Goal: Transaction & Acquisition: Purchase product/service

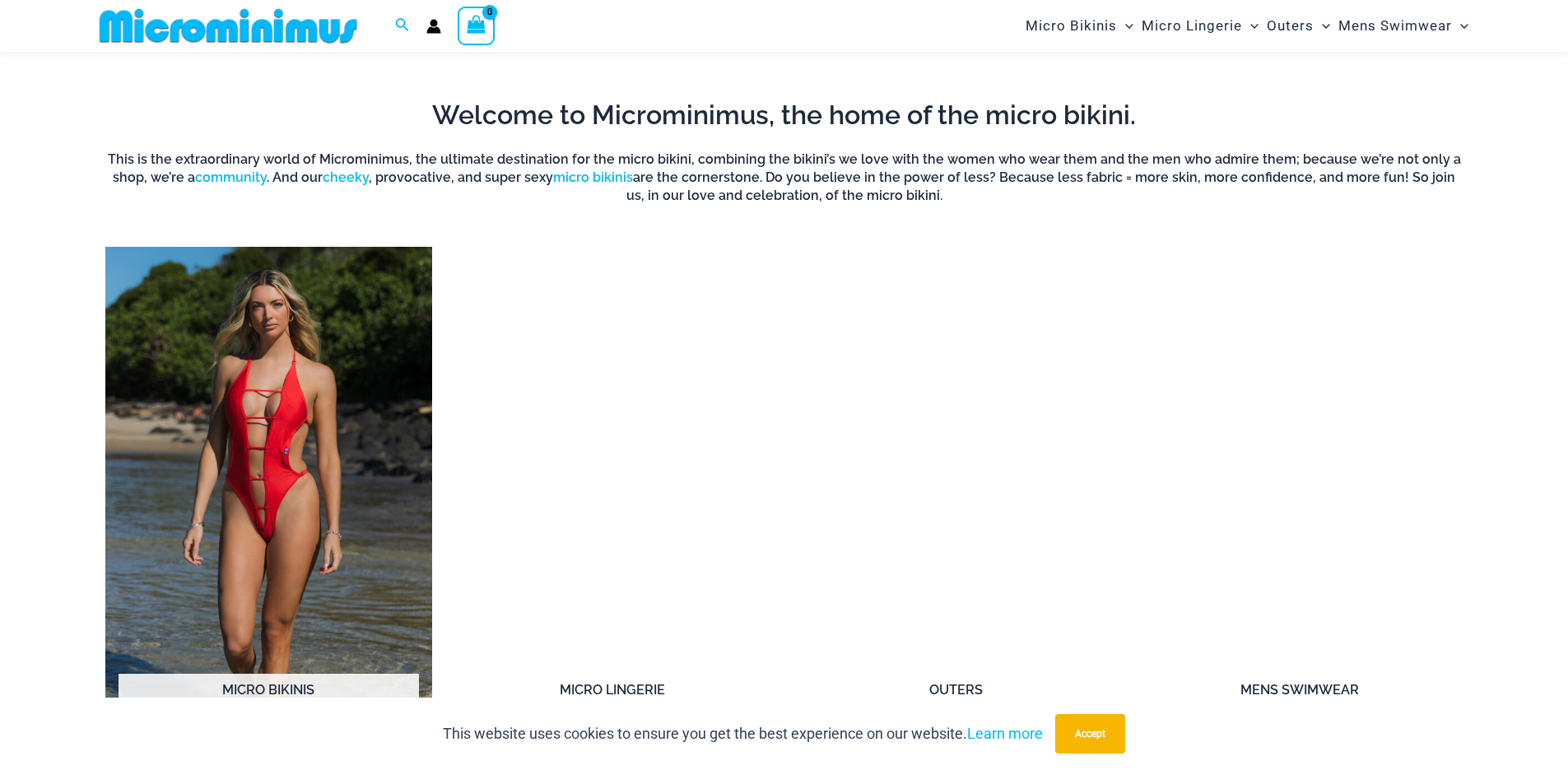
scroll to position [1319, 0]
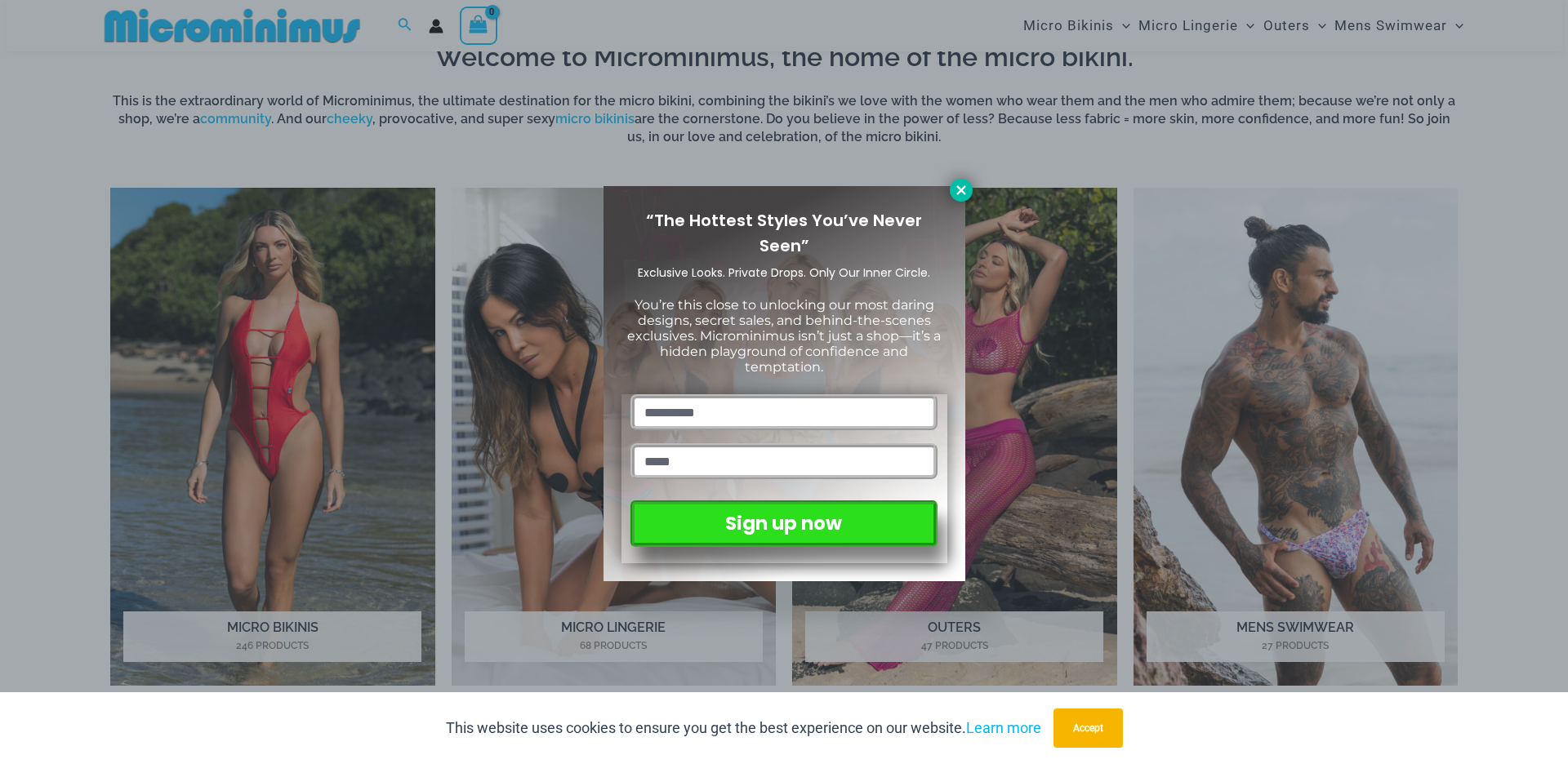
click at [962, 187] on icon at bounding box center [960, 189] width 9 height 9
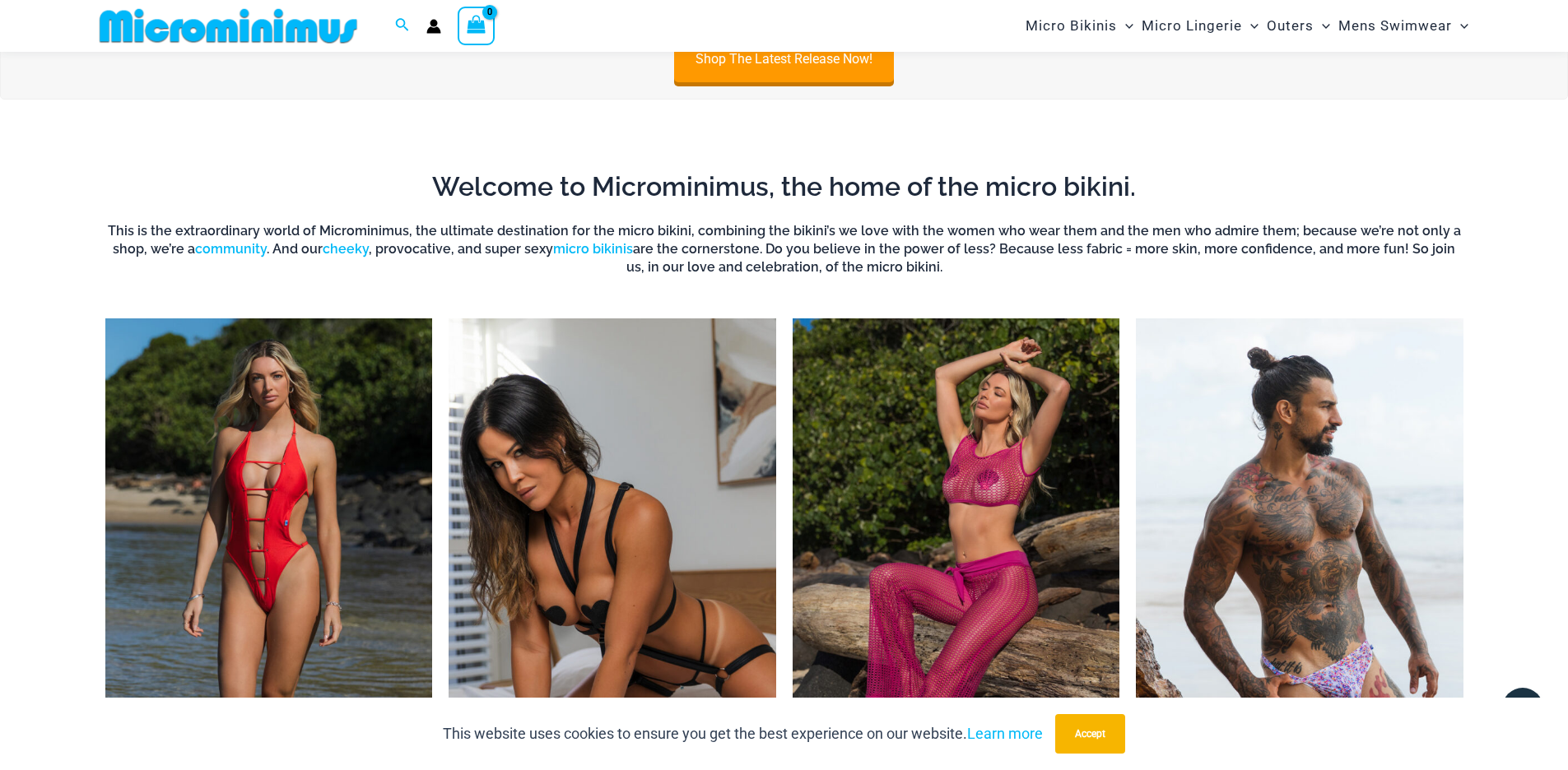
scroll to position [381, 0]
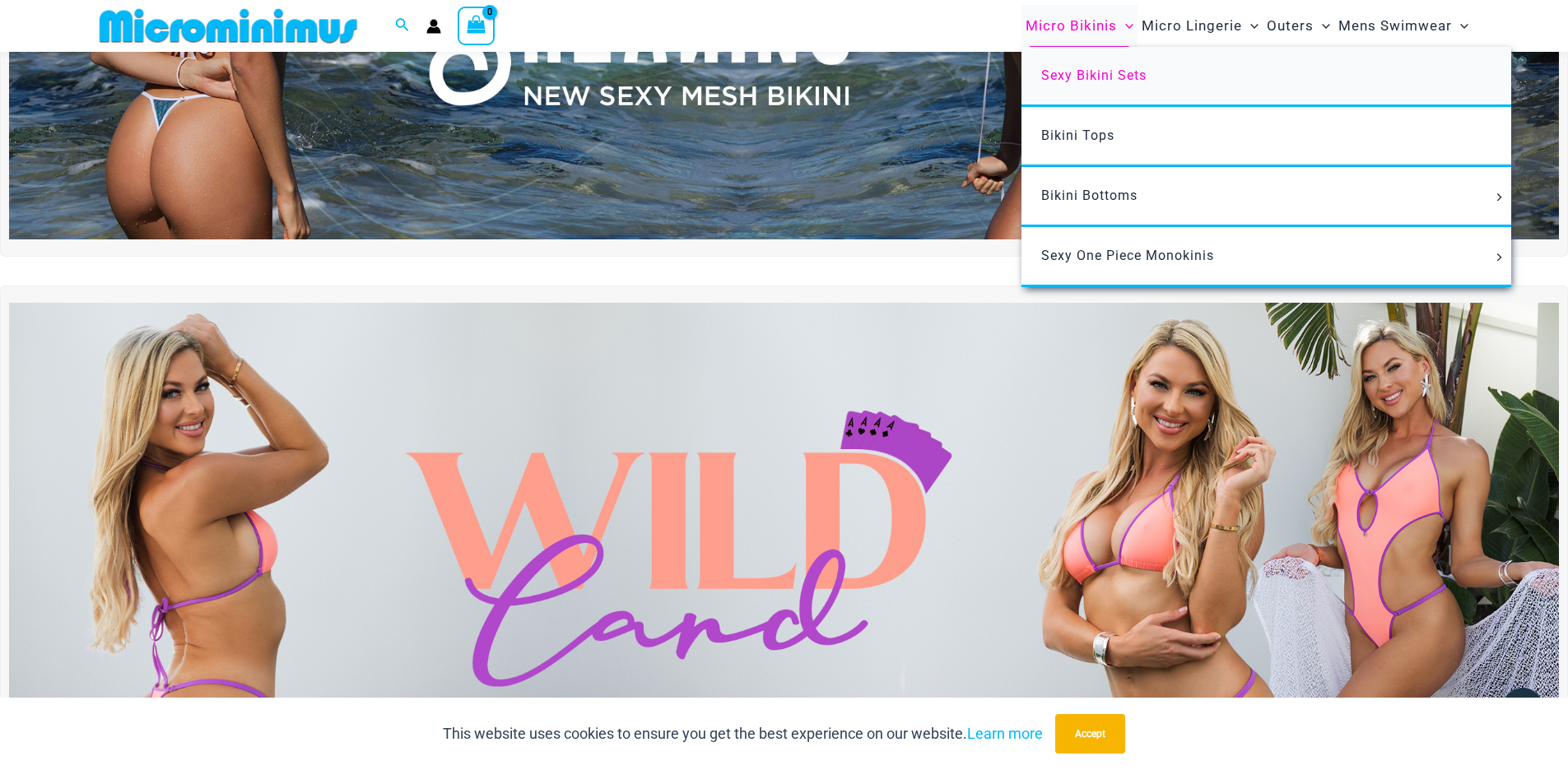
click at [1080, 67] on span "Sexy Bikini Sets" at bounding box center [1094, 75] width 105 height 16
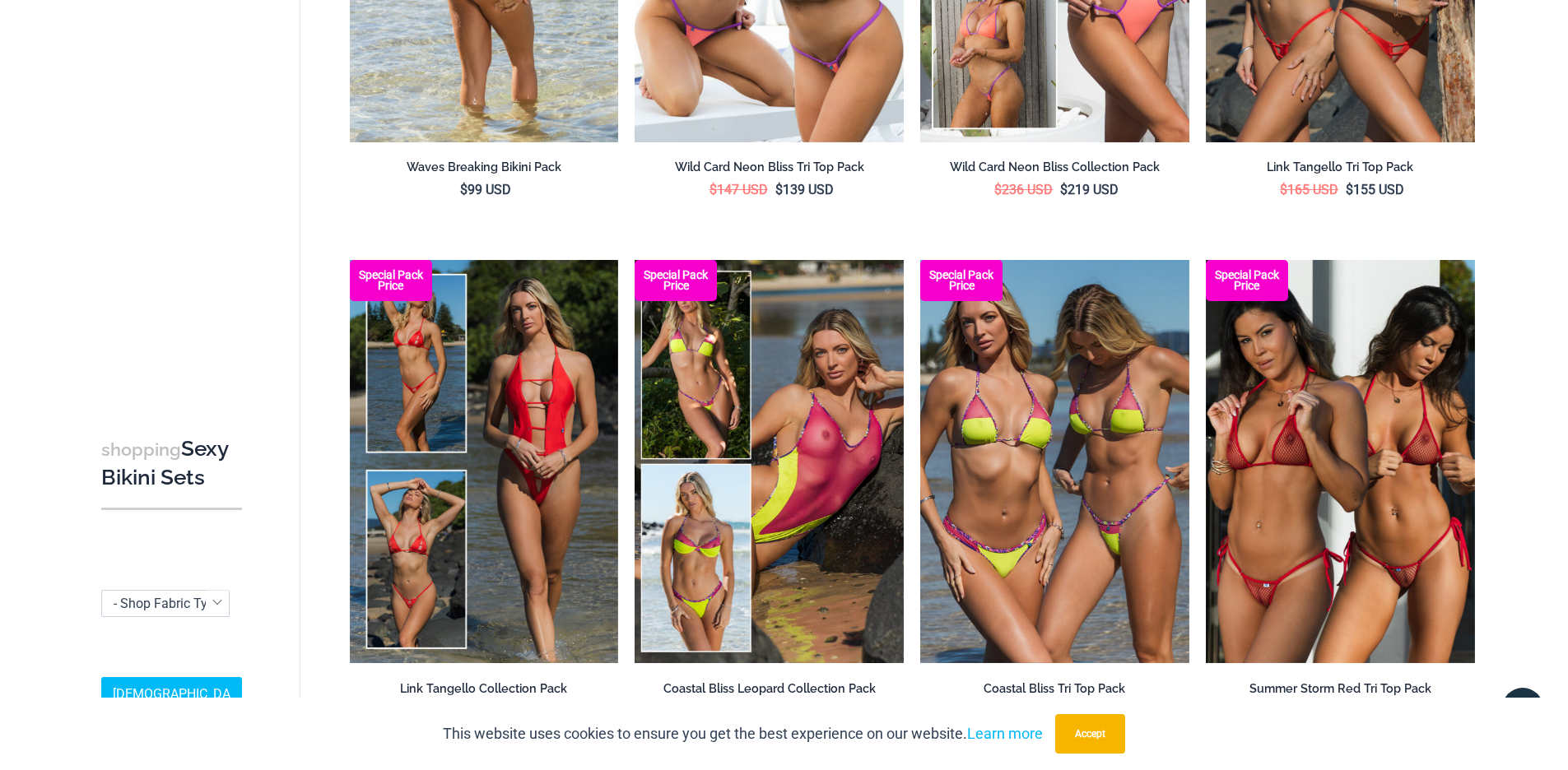
scroll to position [22, 0]
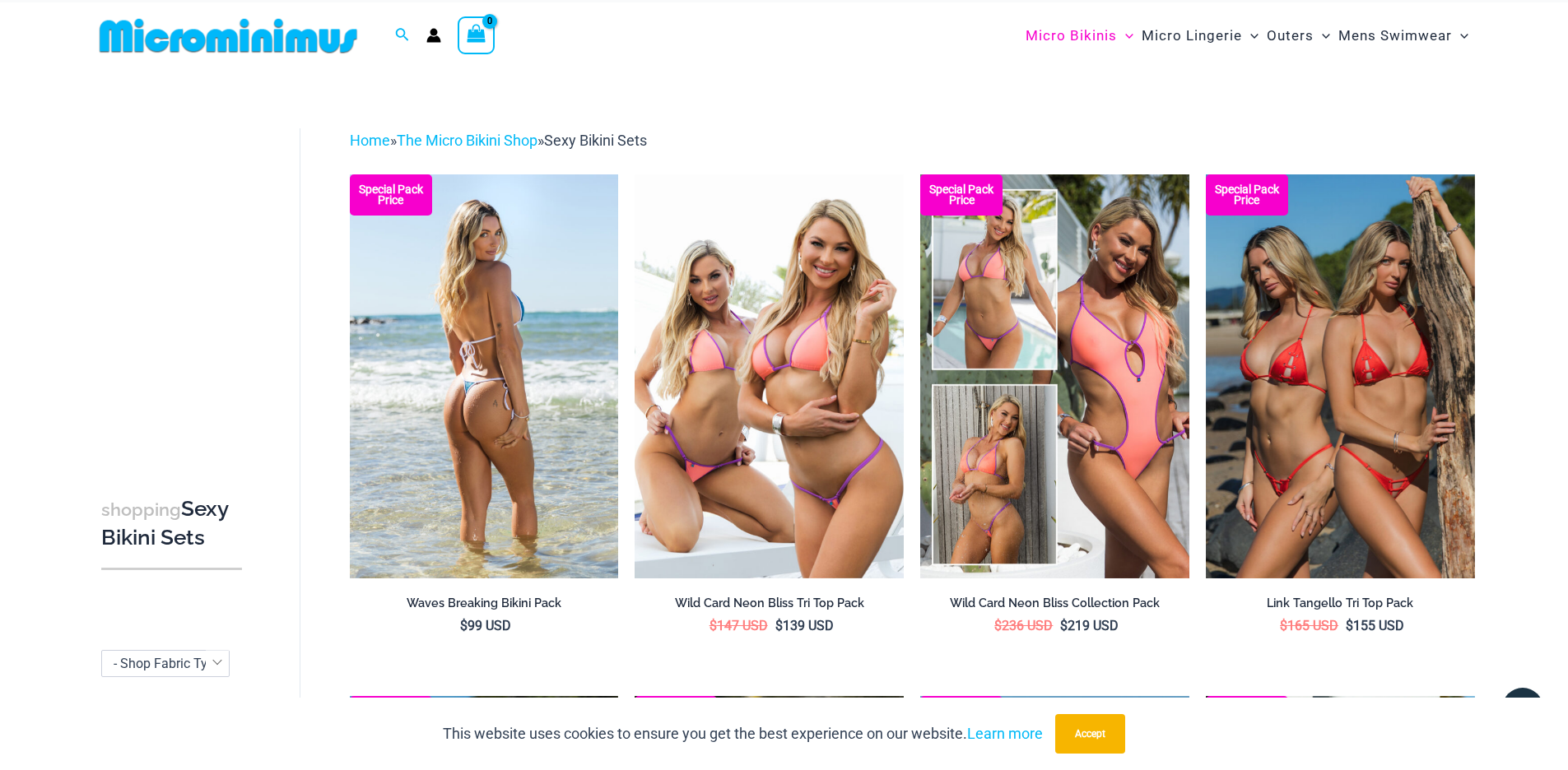
click at [533, 394] on img at bounding box center [484, 376] width 269 height 403
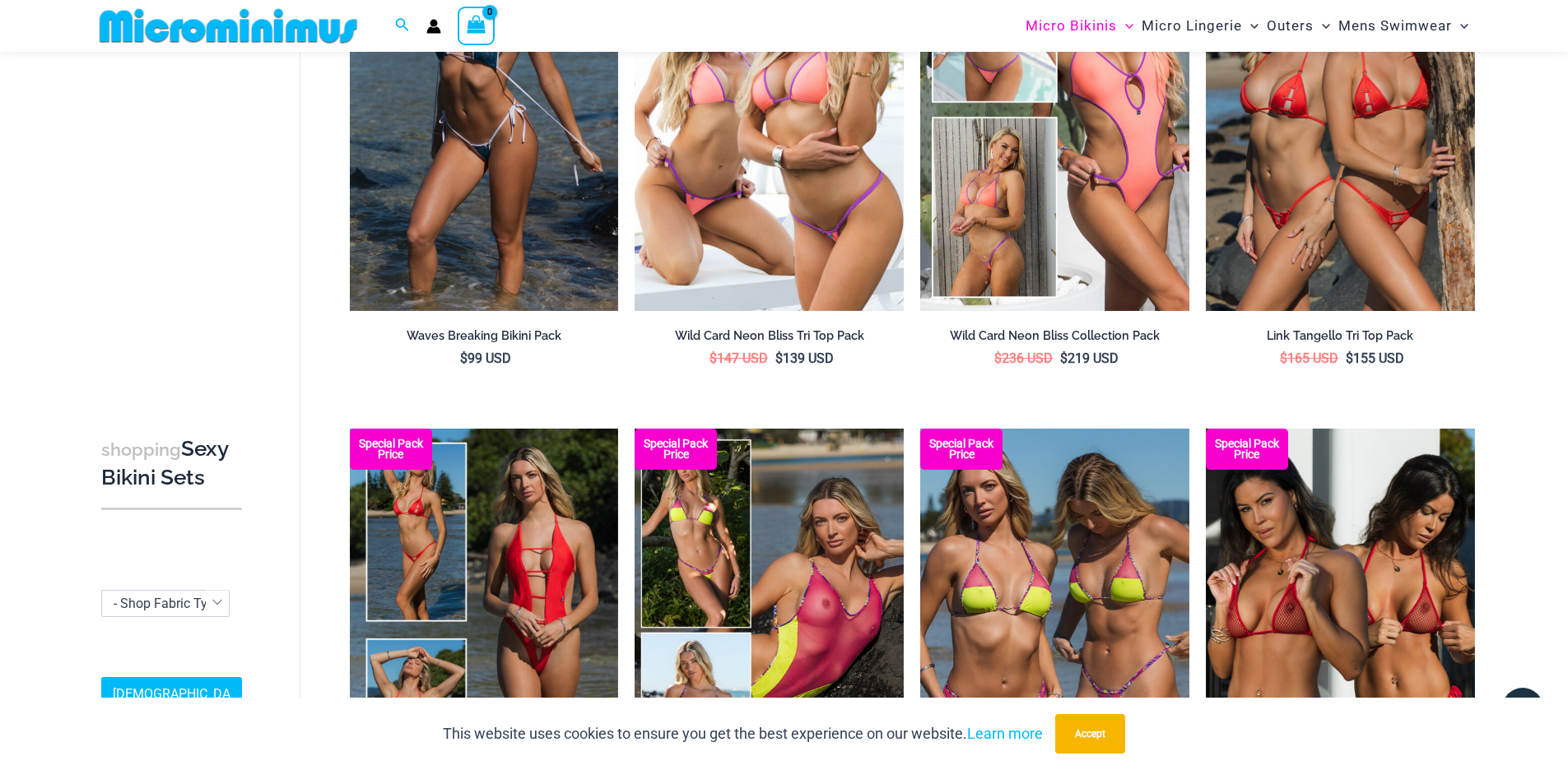
scroll to position [130, 0]
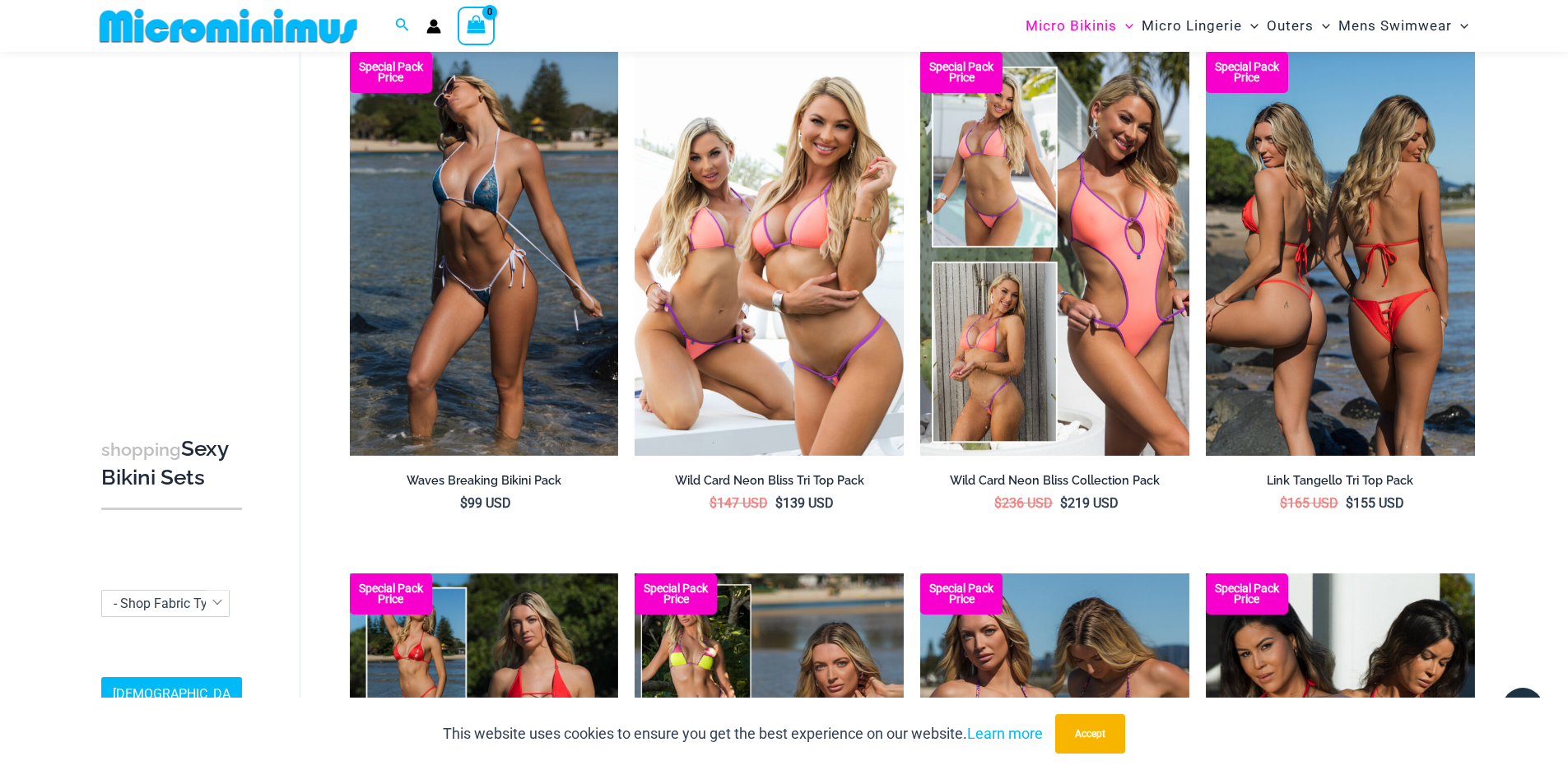
click at [1316, 345] on img at bounding box center [1340, 253] width 269 height 403
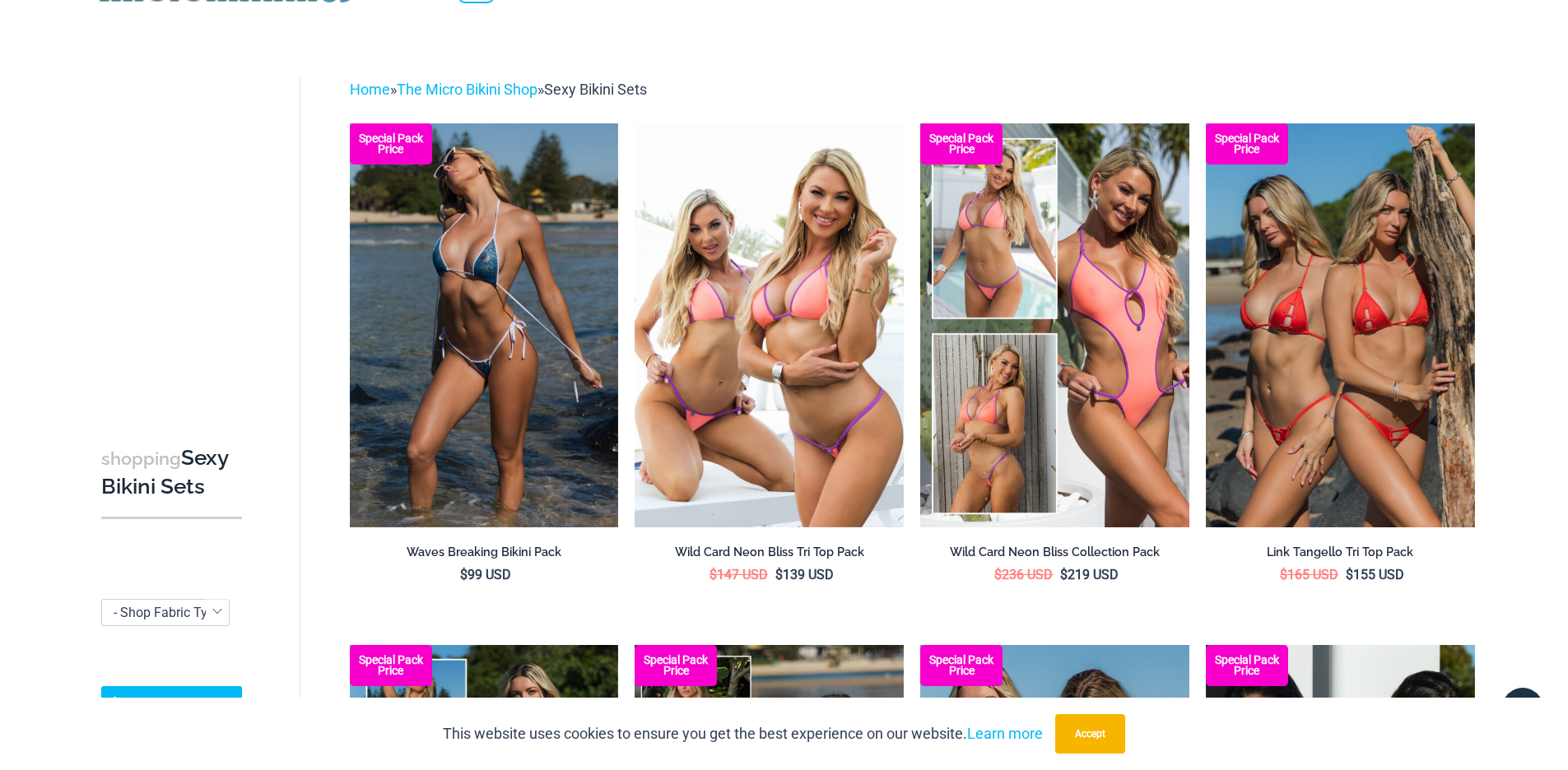
scroll to position [0, 0]
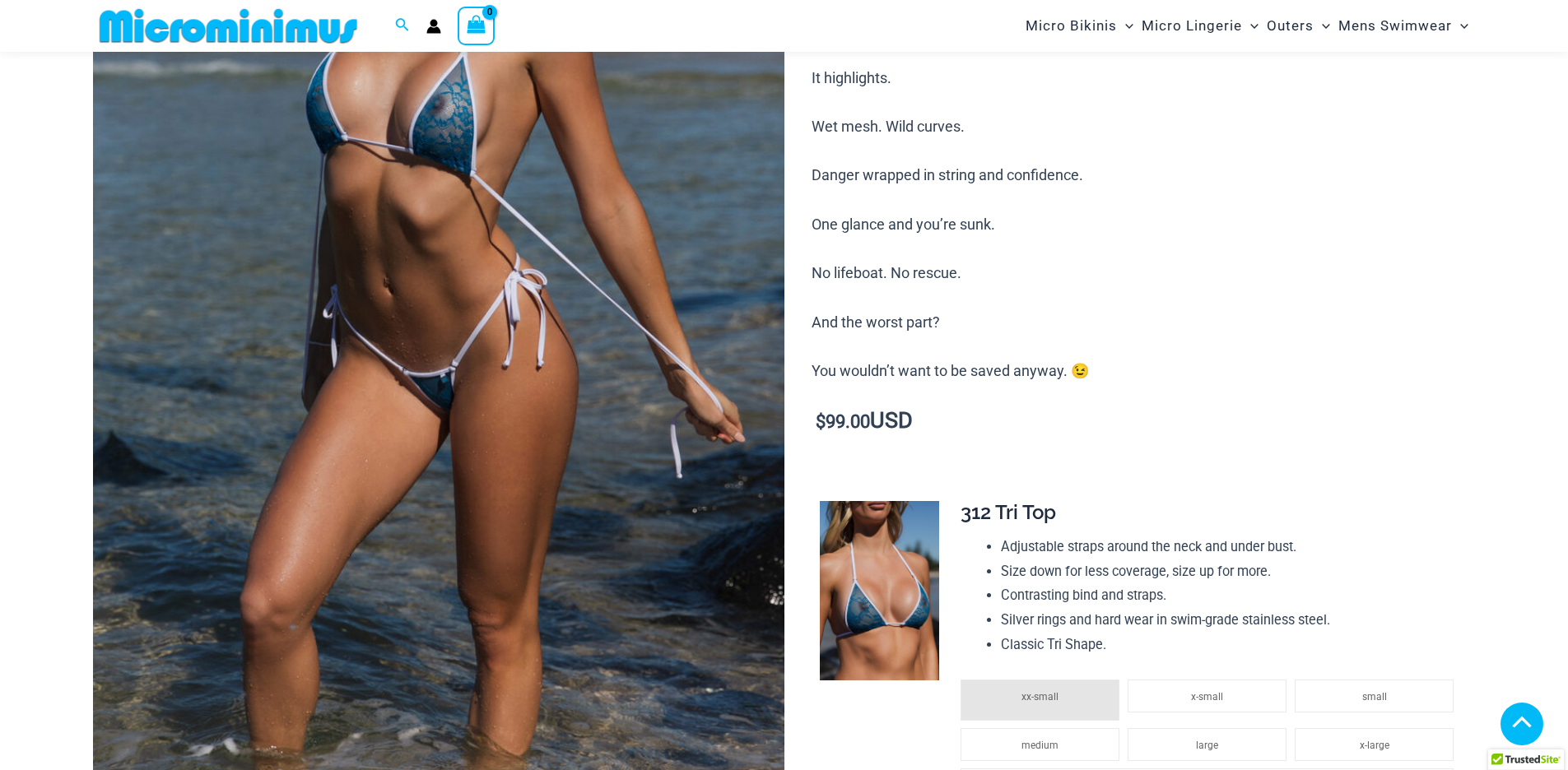
scroll to position [788, 0]
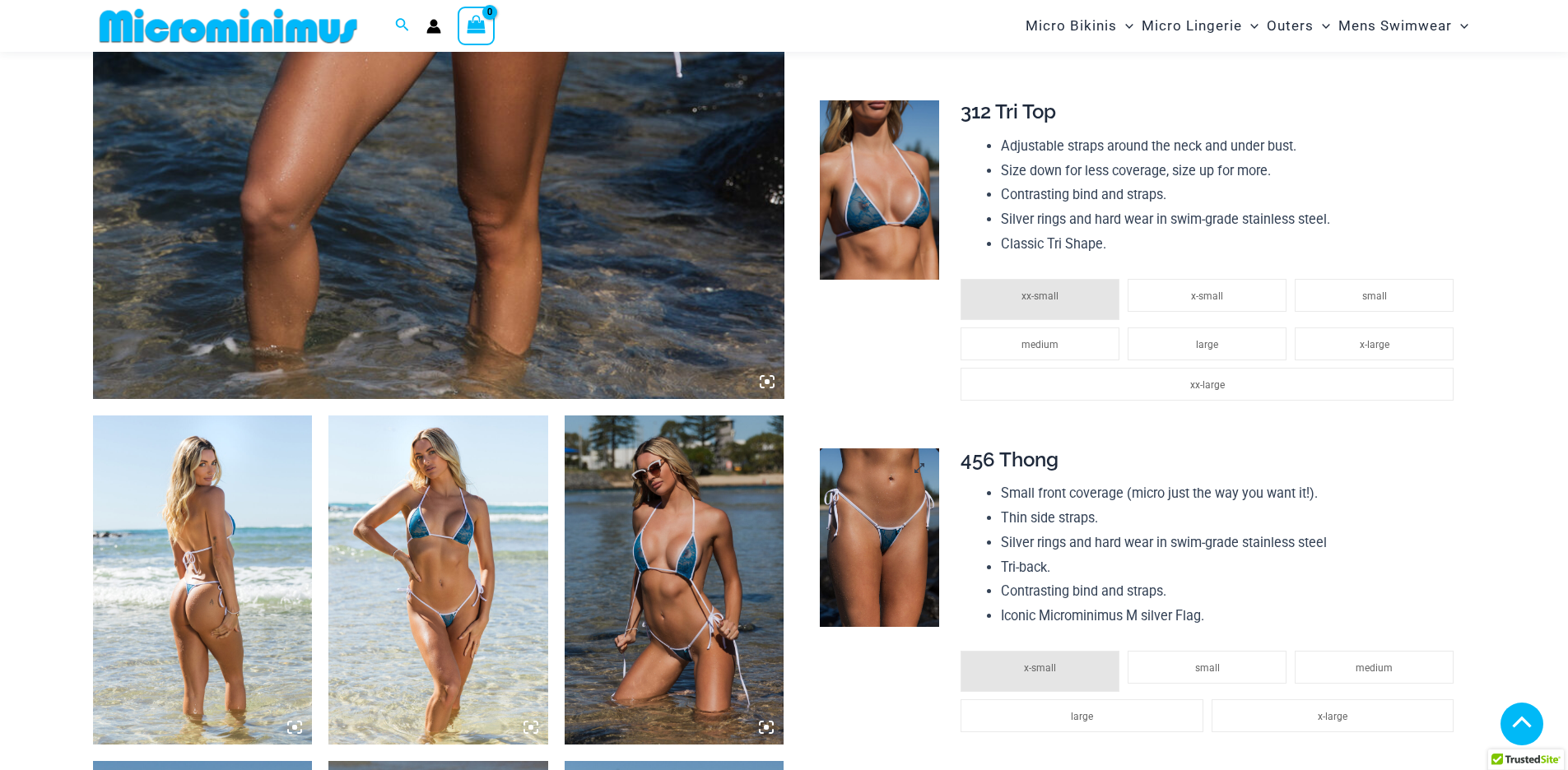
click at [900, 449] on img at bounding box center [879, 538] width 119 height 180
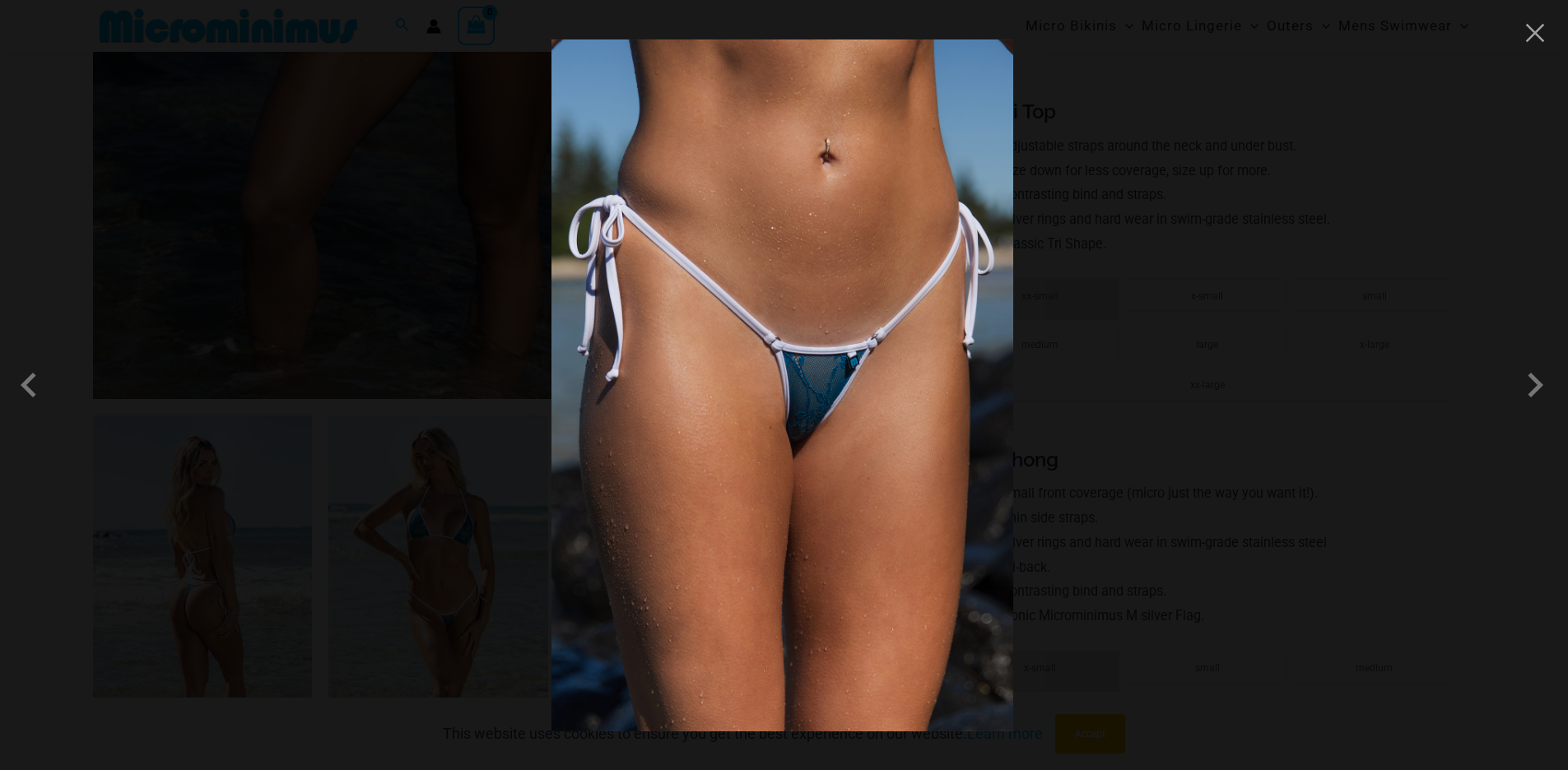
scroll to position [960, 0]
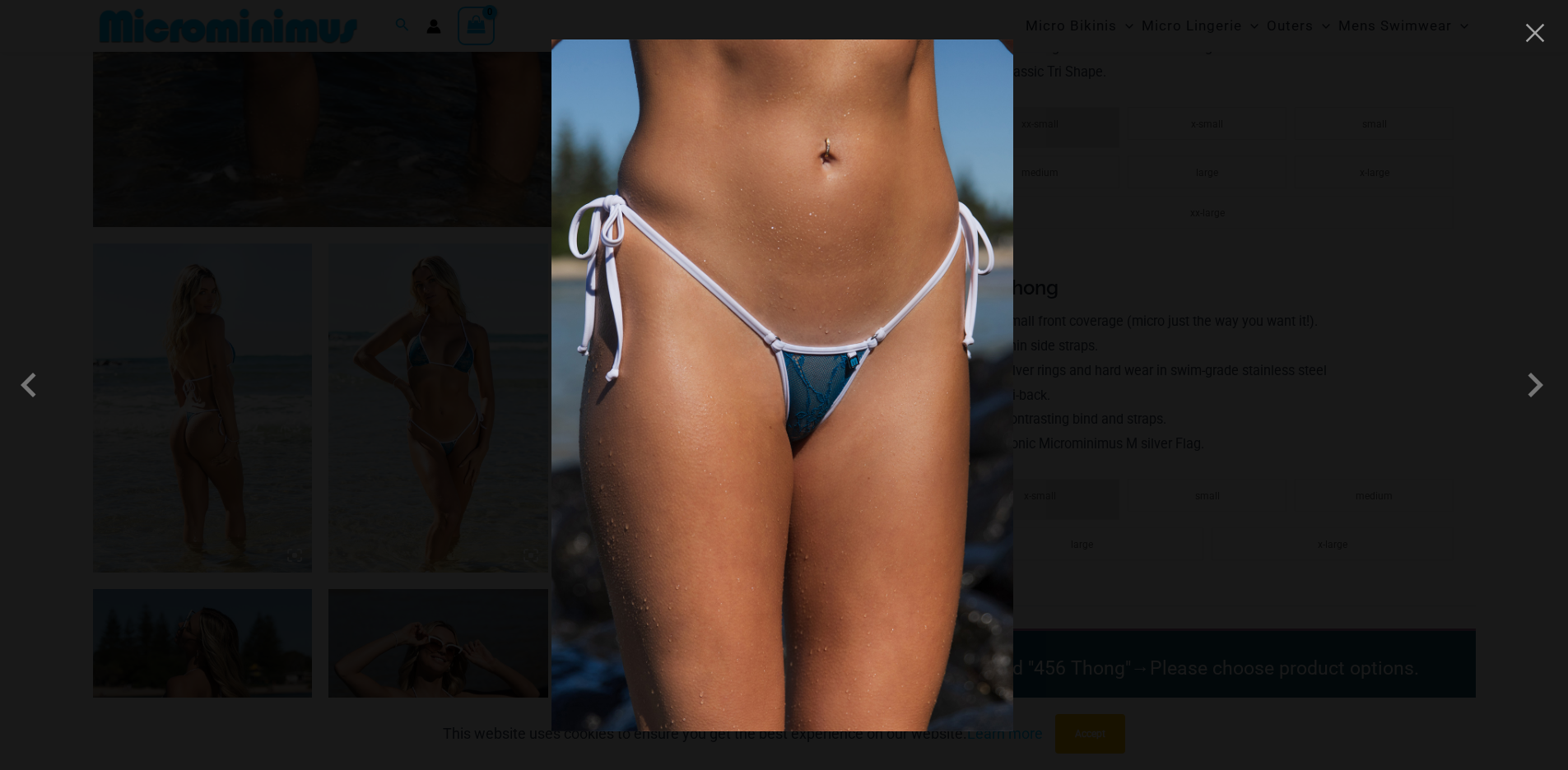
click at [847, 380] on img at bounding box center [782, 385] width 462 height 692
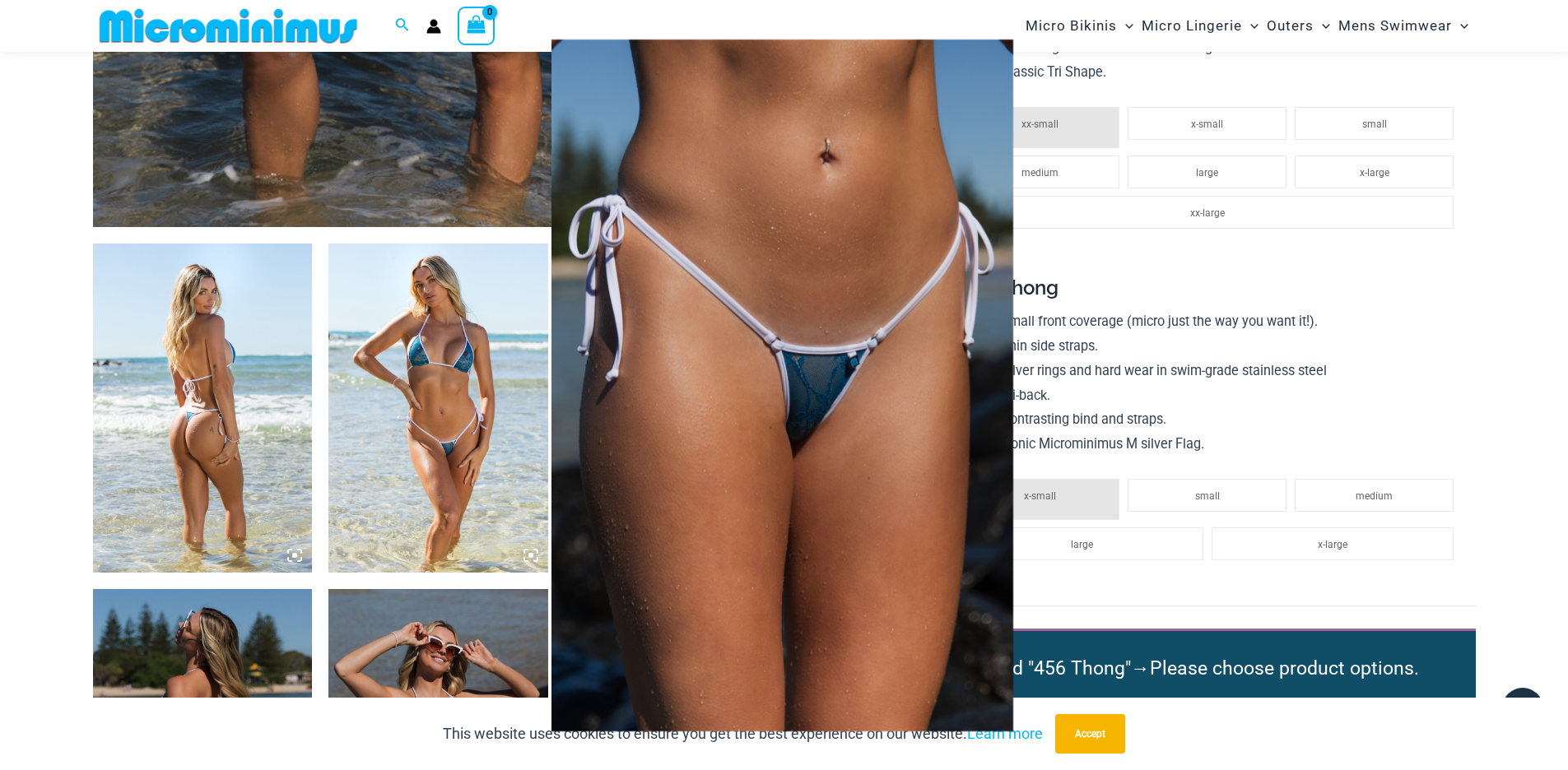
click at [1530, 32] on button "Close" at bounding box center [1535, 32] width 24 height 24
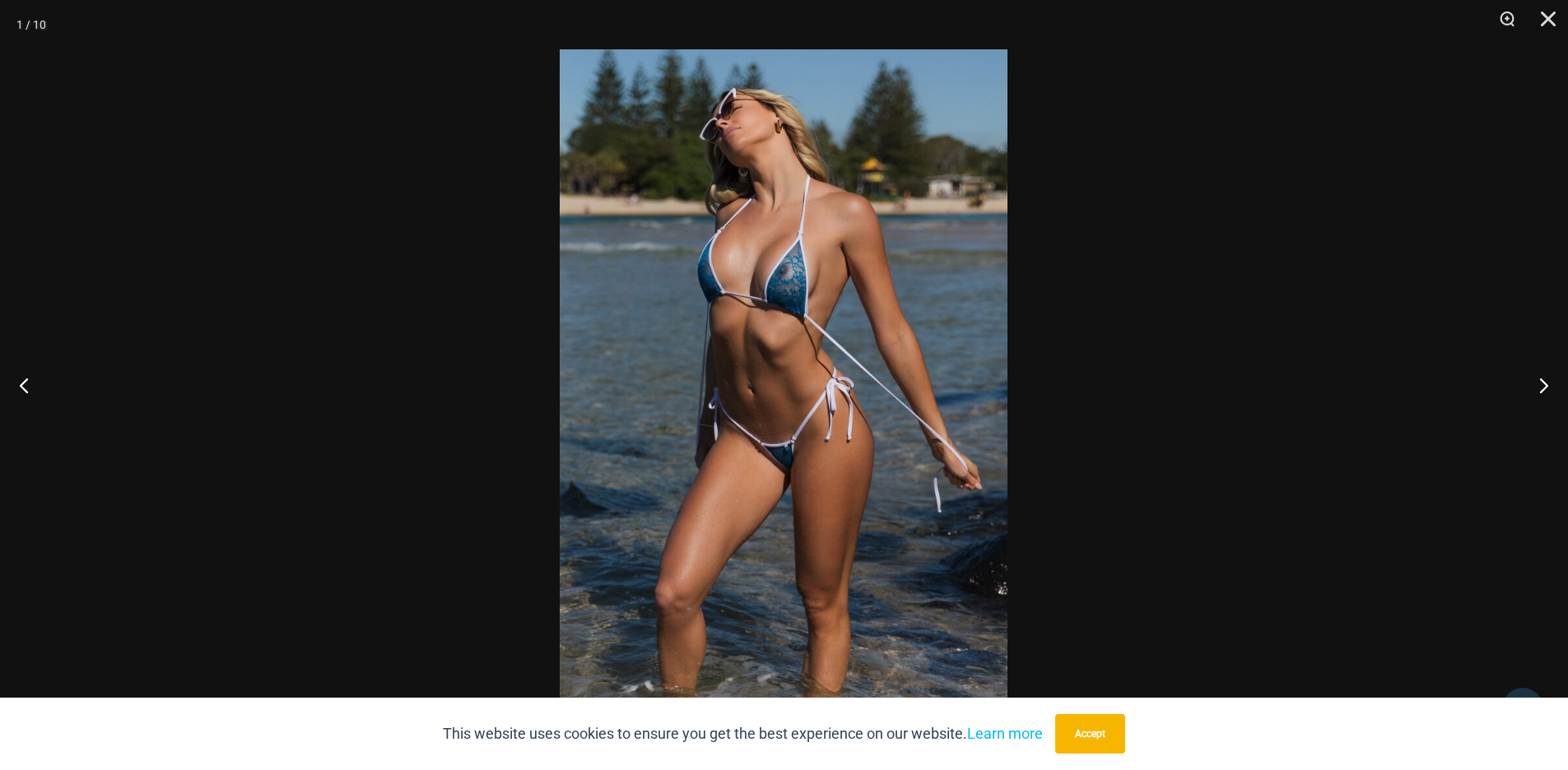
click at [934, 319] on img at bounding box center [783, 385] width 448 height 671
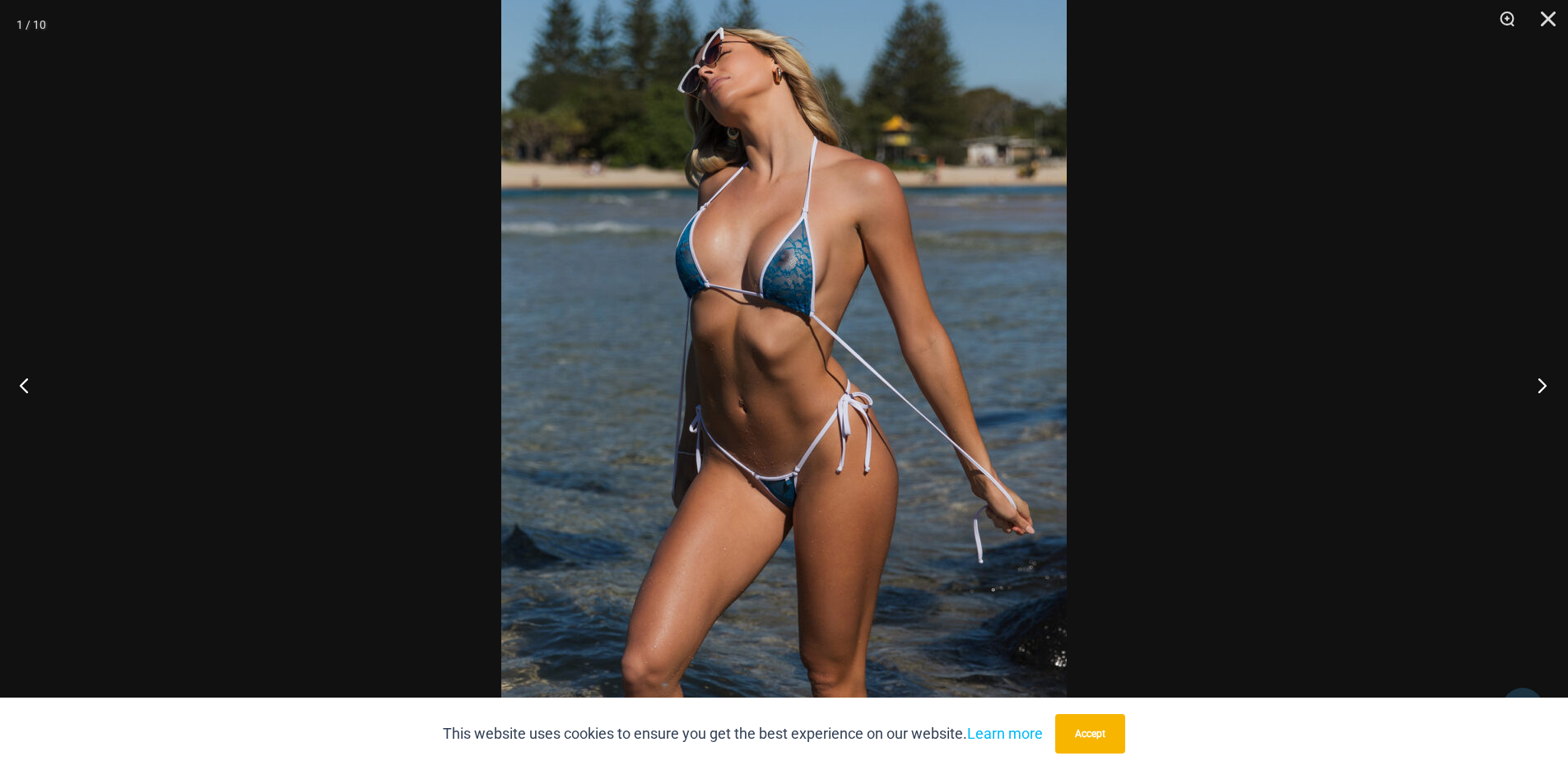
click at [1537, 394] on button "Next" at bounding box center [1537, 385] width 62 height 83
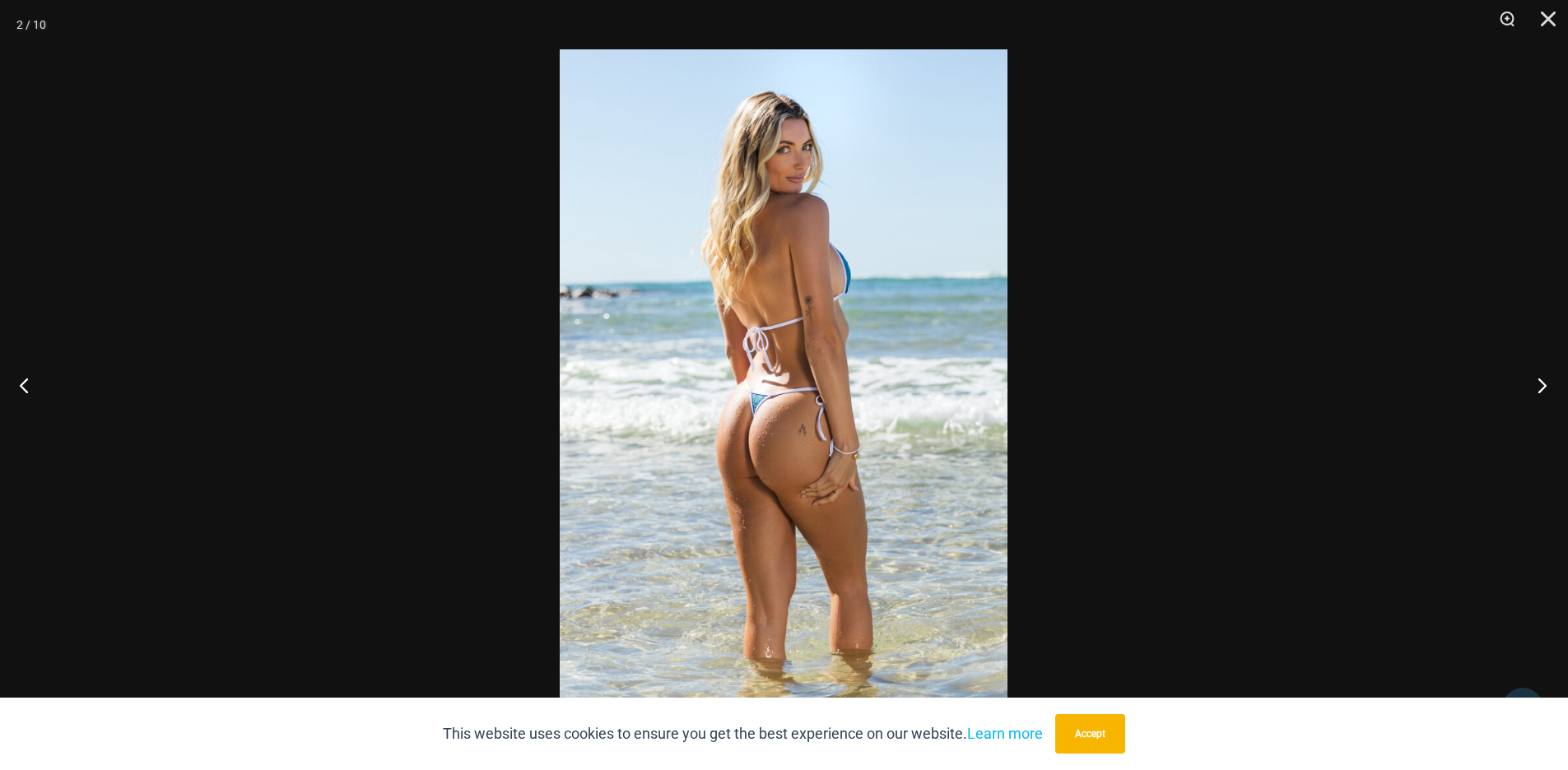
click at [1537, 394] on button "Next" at bounding box center [1537, 385] width 62 height 83
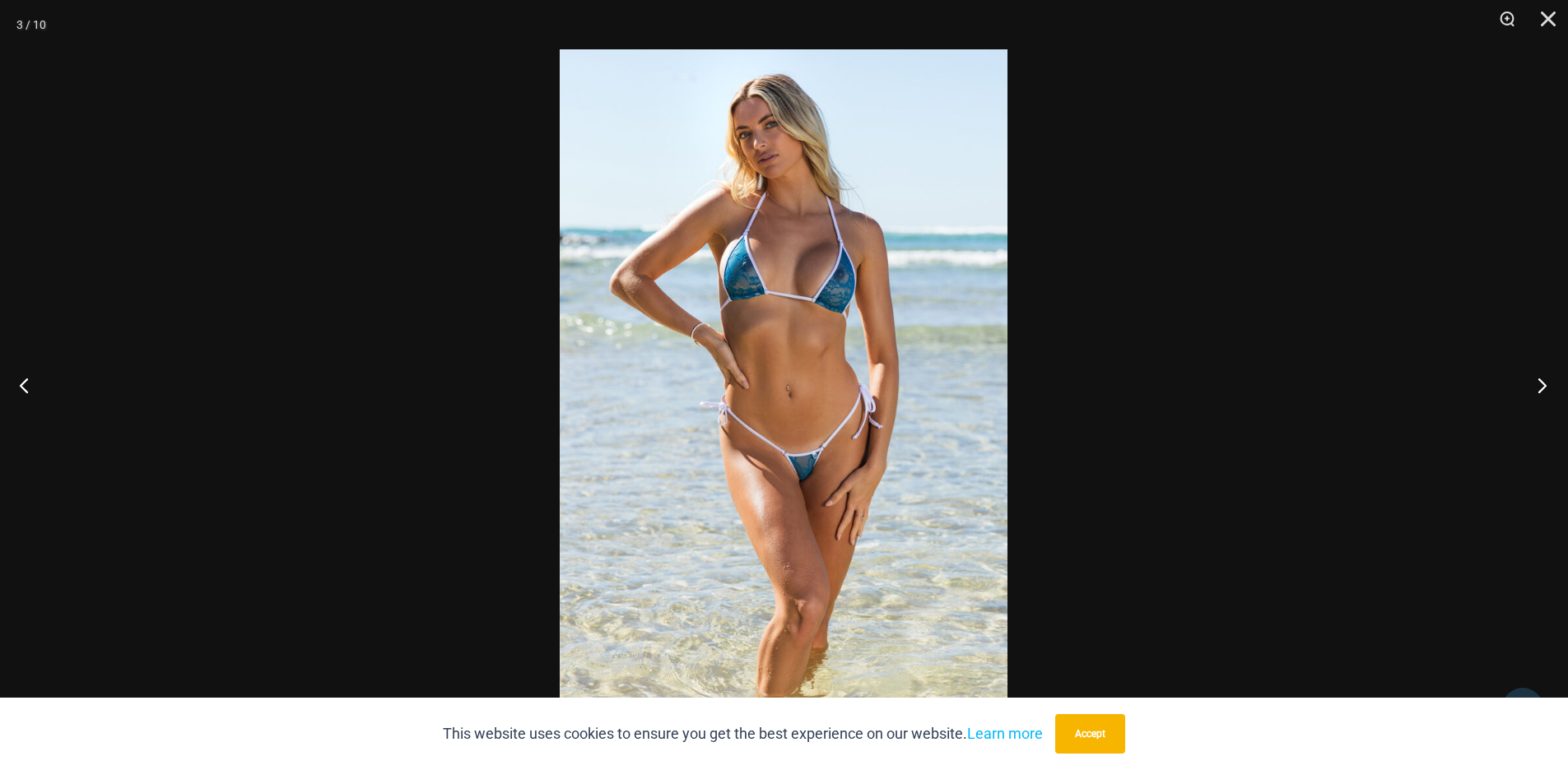
click at [1537, 394] on button "Next" at bounding box center [1537, 385] width 62 height 83
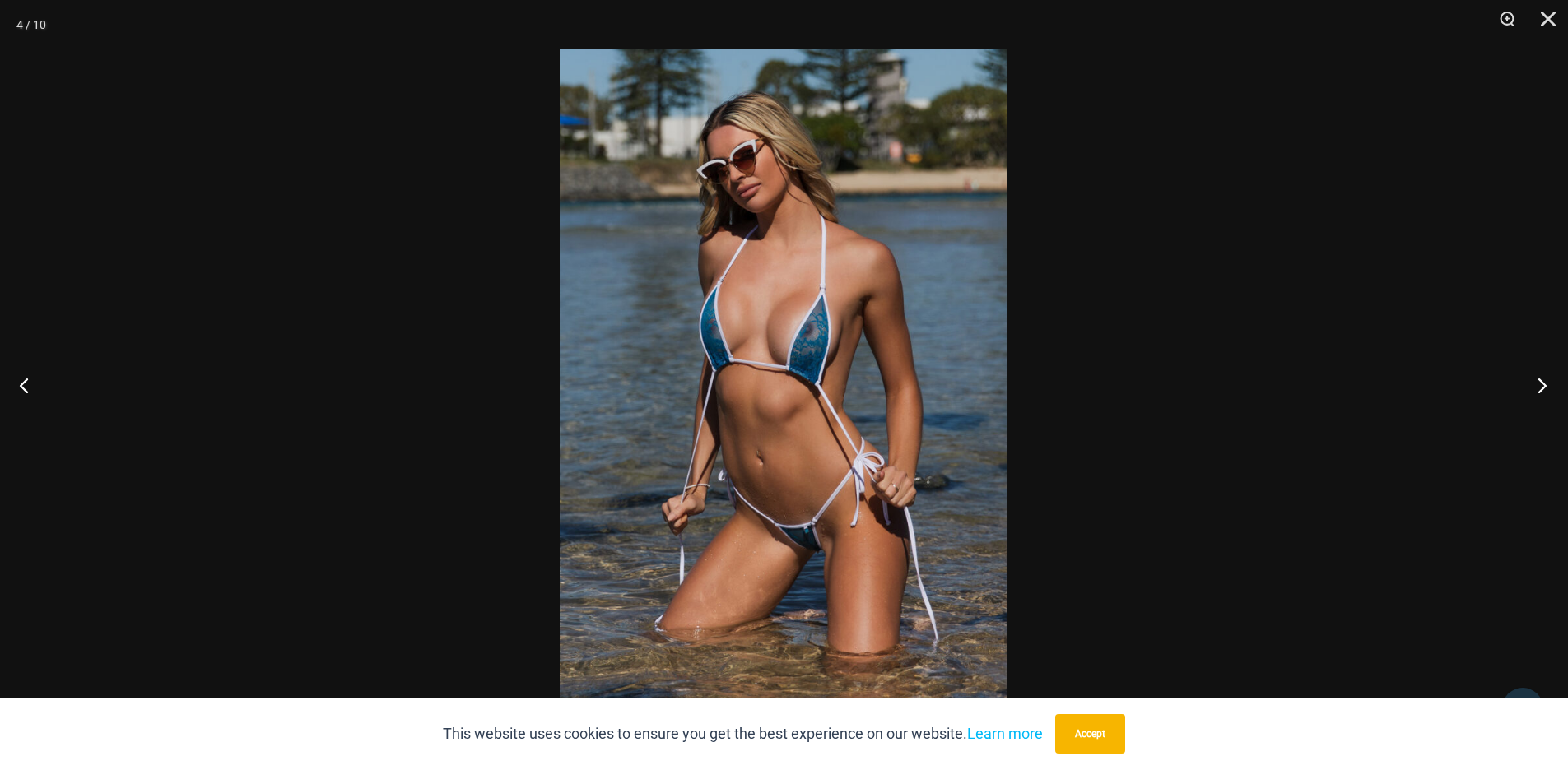
click at [1537, 394] on button "Next" at bounding box center [1537, 385] width 62 height 83
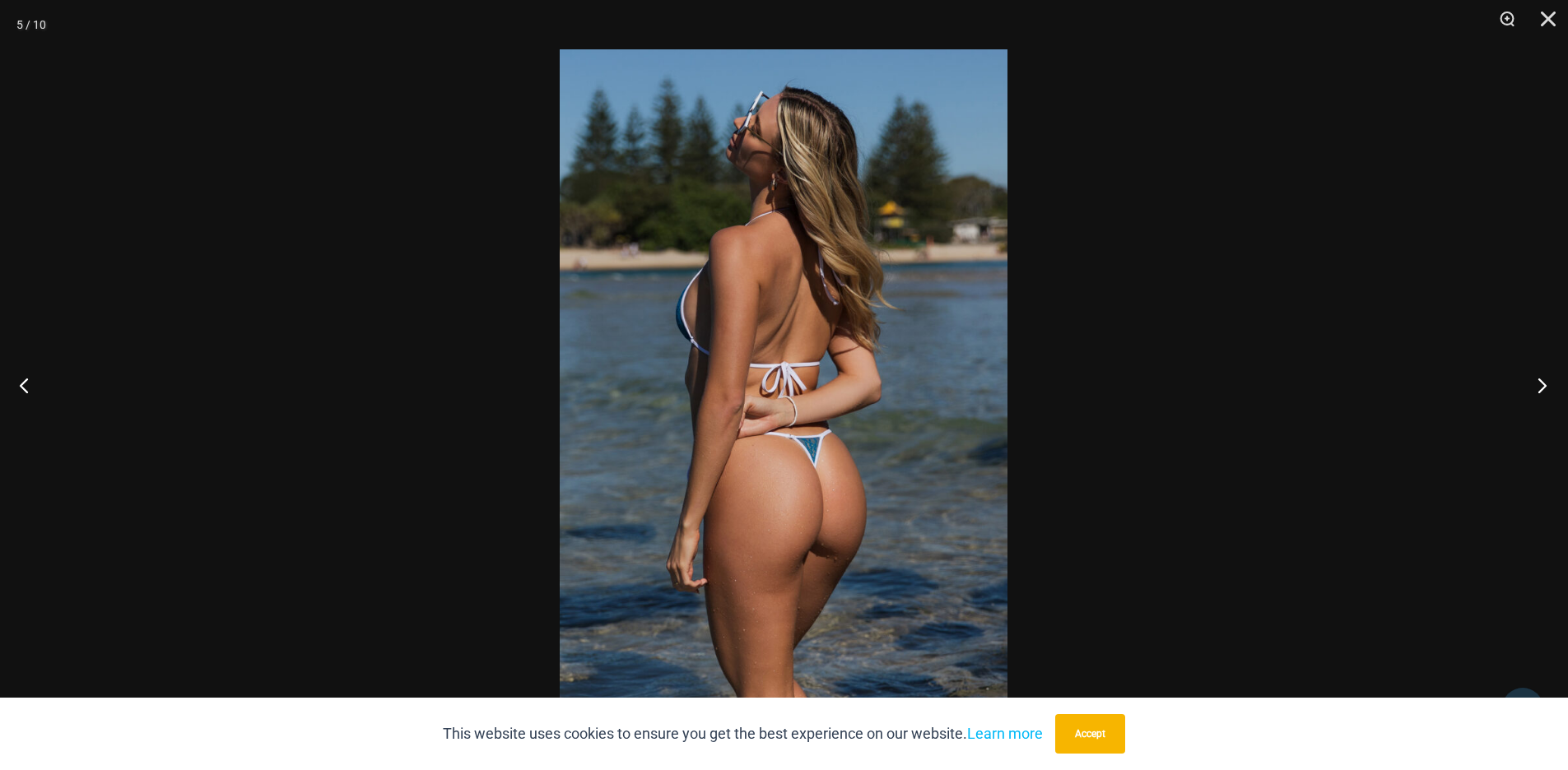
click at [1537, 394] on button "Next" at bounding box center [1537, 385] width 62 height 83
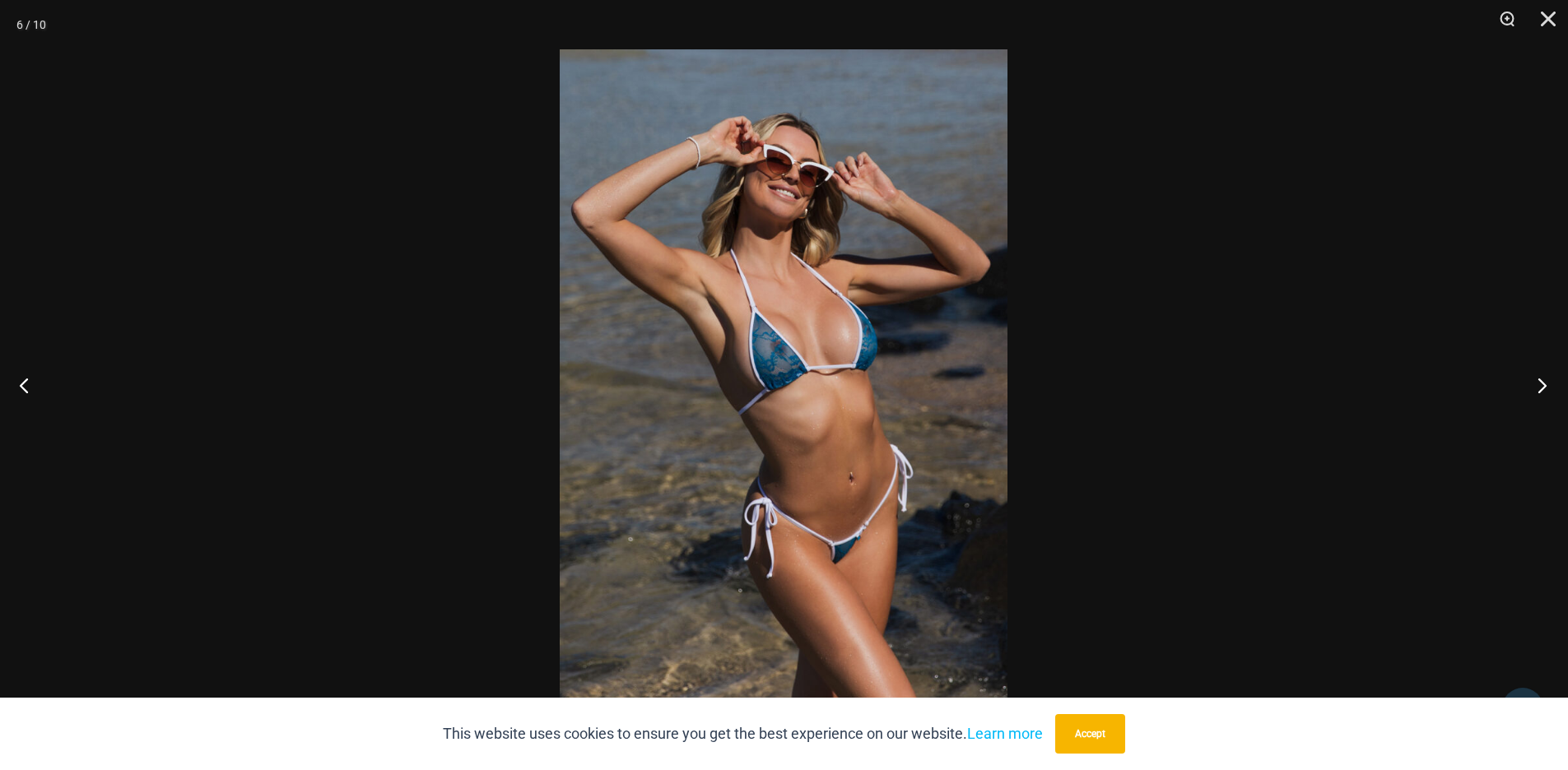
click at [1537, 394] on button "Next" at bounding box center [1537, 385] width 62 height 83
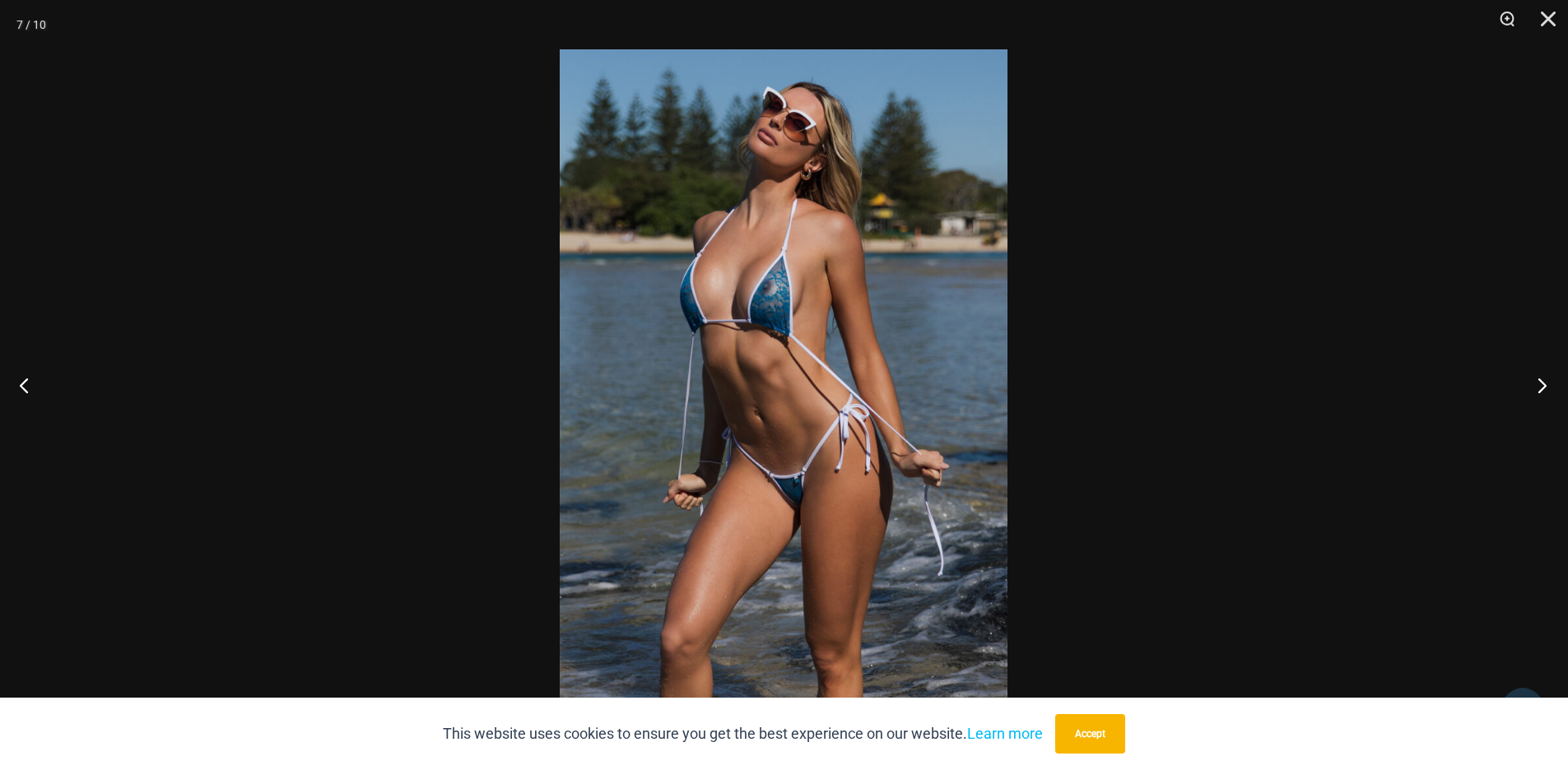
click at [1537, 394] on button "Next" at bounding box center [1537, 385] width 62 height 83
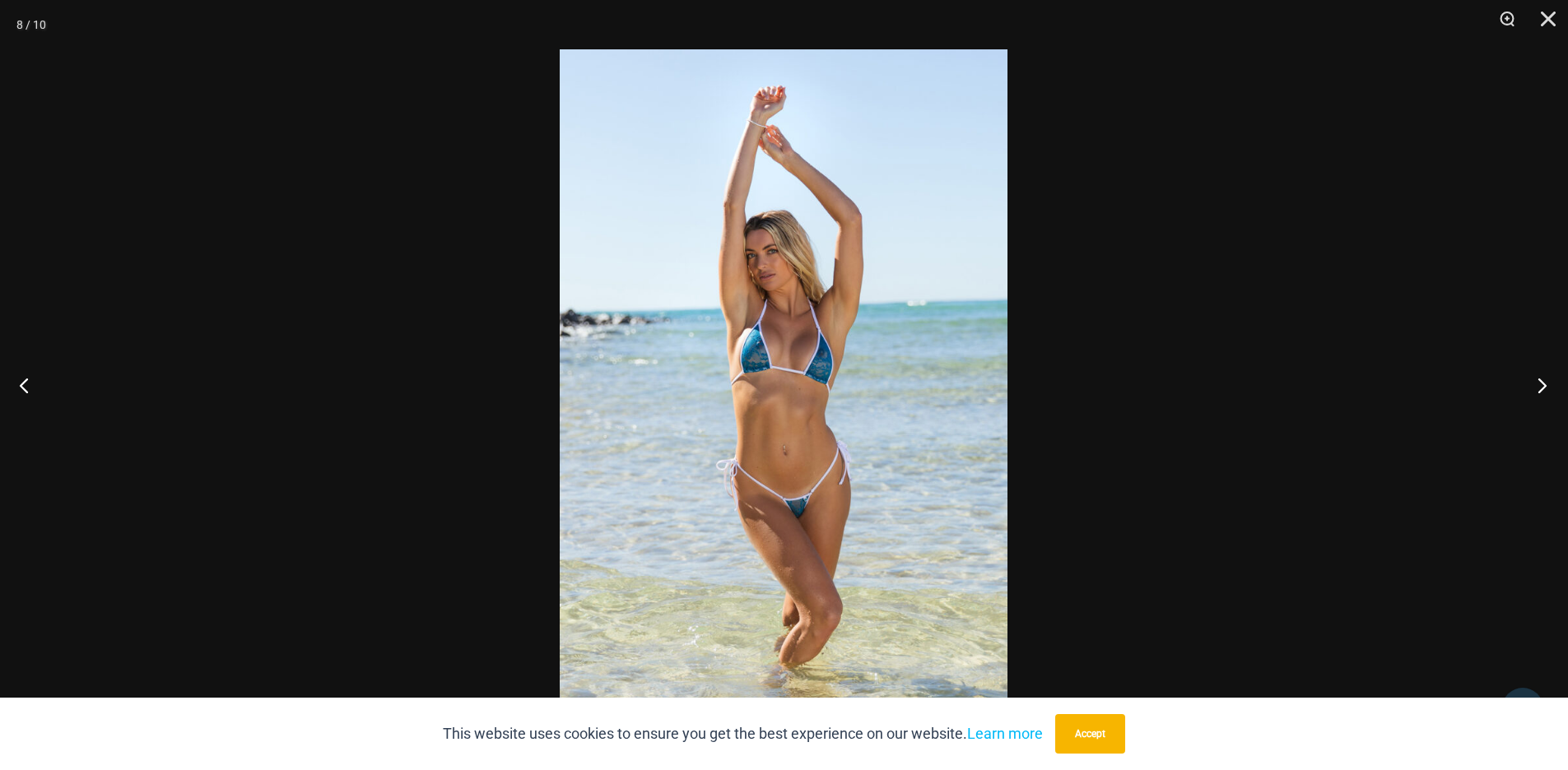
click at [1537, 395] on button "Next" at bounding box center [1537, 385] width 62 height 83
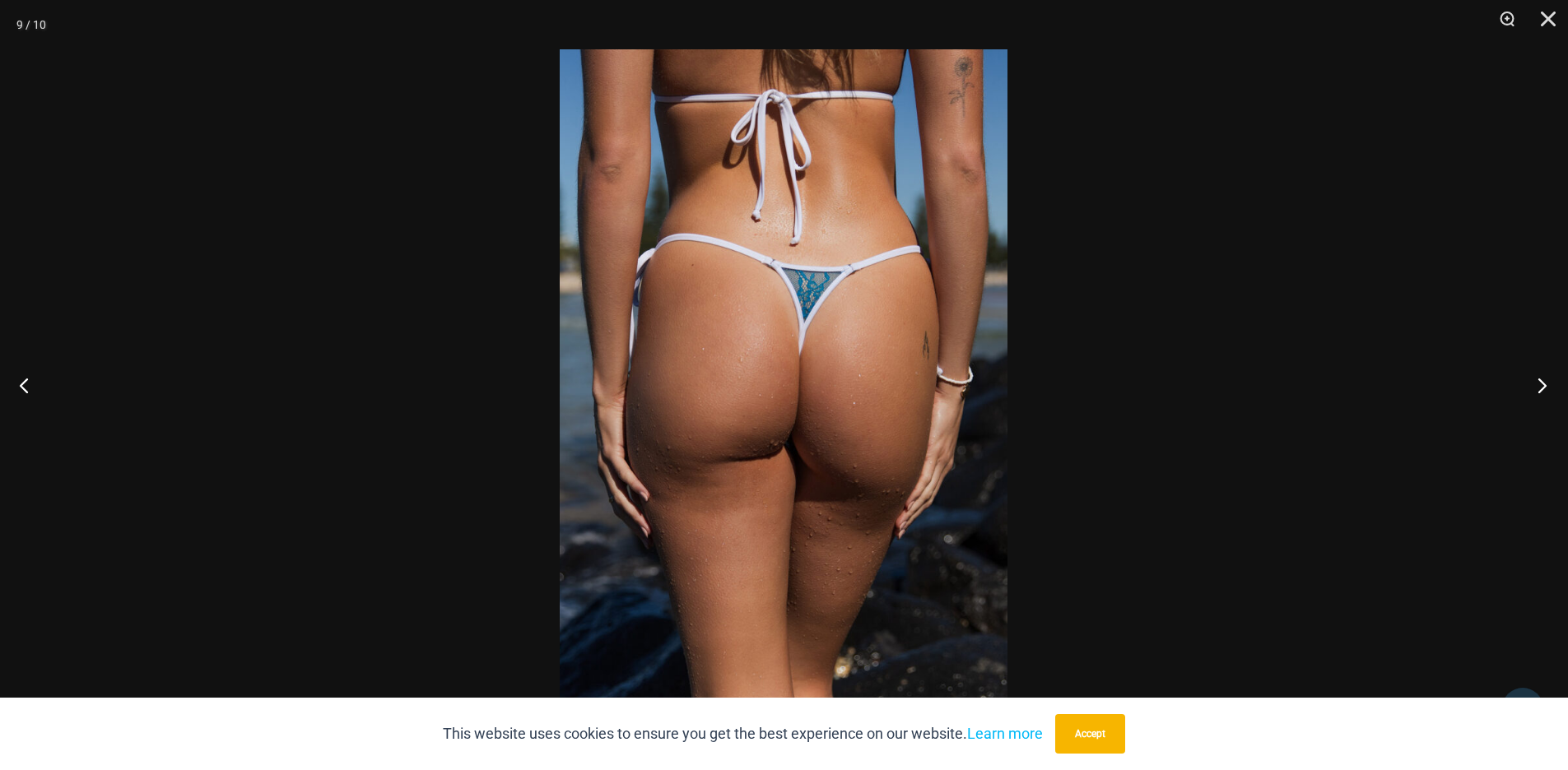
click at [1537, 390] on button "Next" at bounding box center [1537, 385] width 62 height 83
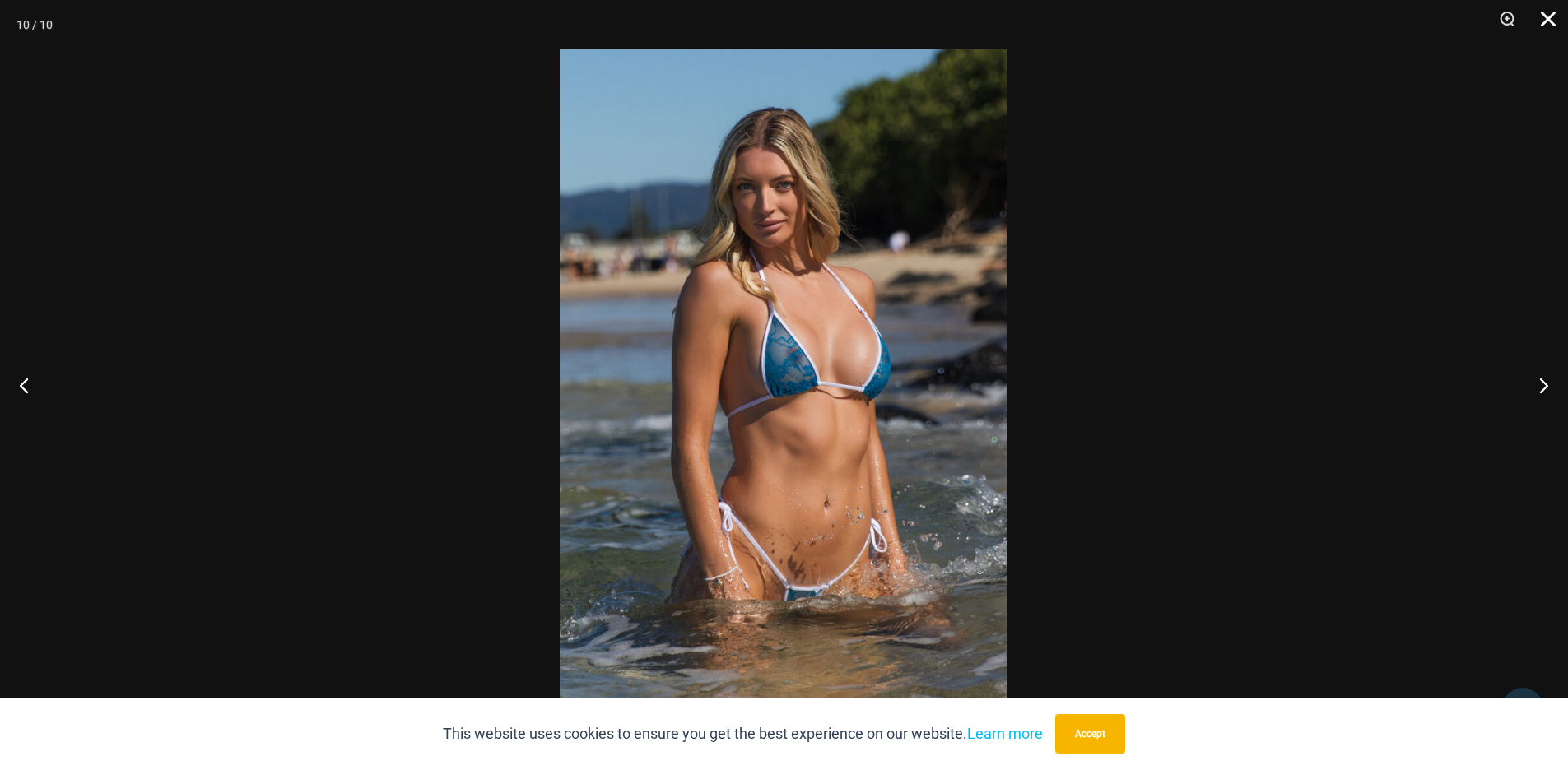
click at [1547, 28] on button "Close" at bounding box center [1543, 24] width 41 height 50
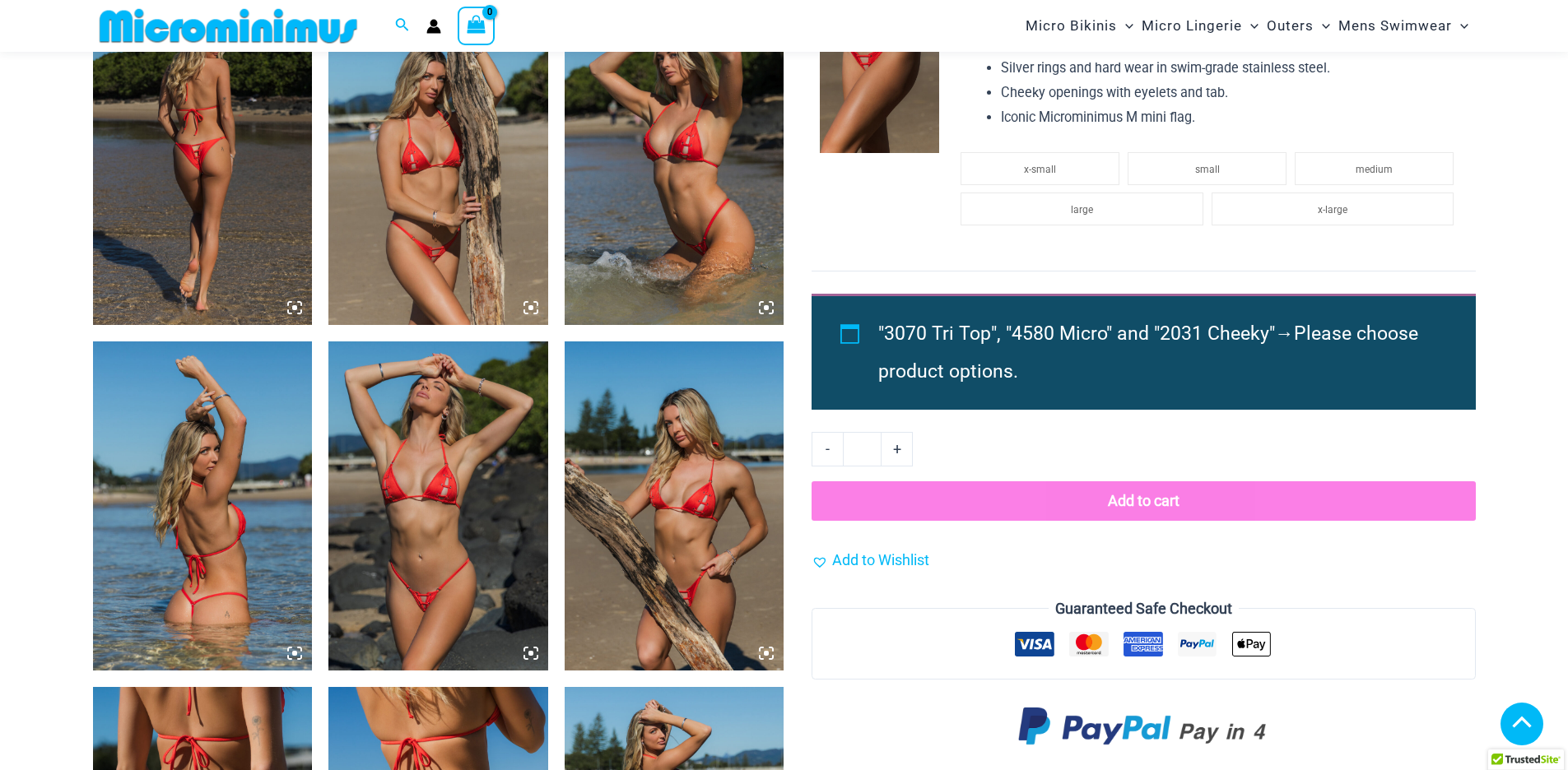
scroll to position [1756, 0]
